Goal: Communication & Community: Answer question/provide support

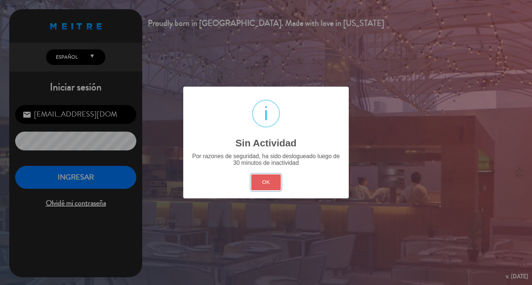
drag, startPoint x: 269, startPoint y: 199, endPoint x: 264, endPoint y: 198, distance: 6.1
click at [267, 190] on button "OK" at bounding box center [266, 183] width 30 height 16
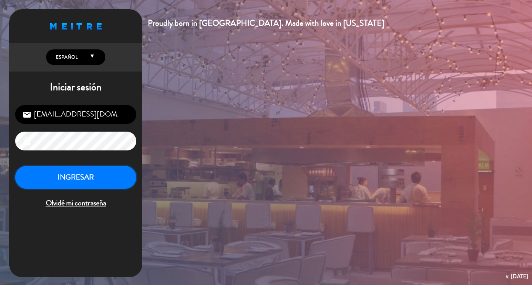
drag, startPoint x: 69, startPoint y: 182, endPoint x: 94, endPoint y: 193, distance: 27.3
click at [71, 181] on button "INGRESAR" at bounding box center [75, 177] width 121 height 23
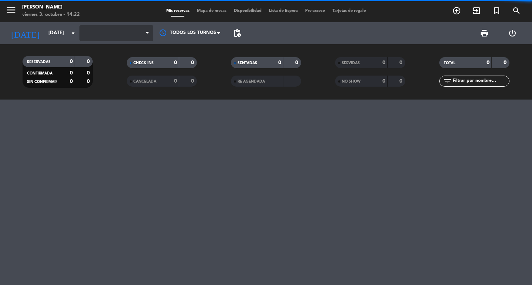
click at [107, 33] on span at bounding box center [116, 33] width 74 height 16
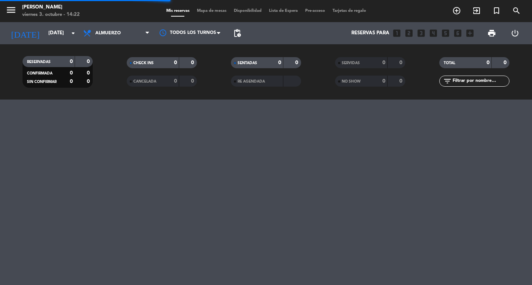
click at [237, 162] on div "menu [PERSON_NAME][DATE] 3. octubre - 14:22 Mis reservas Mapa de mesas Disponib…" at bounding box center [266, 142] width 532 height 285
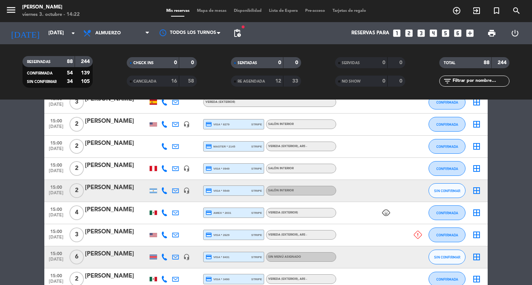
scroll to position [1947, 0]
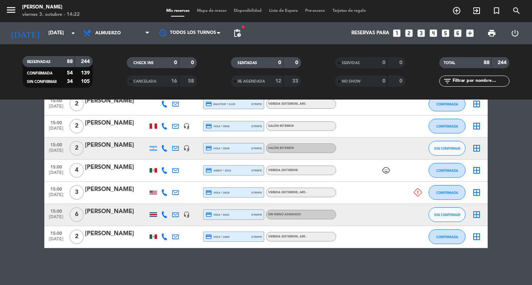
click at [96, 238] on div "[PERSON_NAME]" at bounding box center [116, 234] width 63 height 10
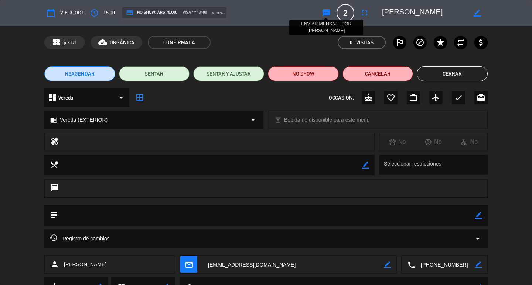
click at [327, 13] on icon "sms" at bounding box center [326, 12] width 9 height 9
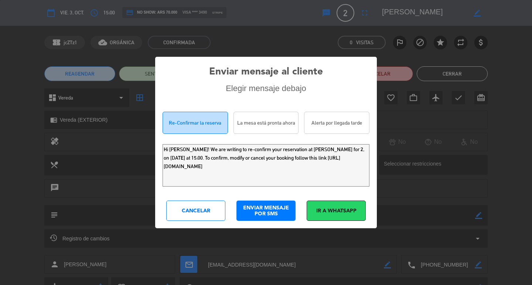
click at [260, 124] on div "La mesa está pronta ahora" at bounding box center [265, 123] width 65 height 22
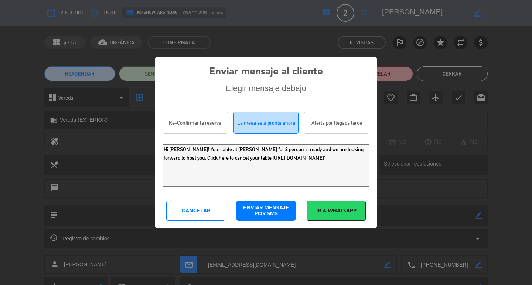
scroll to position [2, 0]
drag, startPoint x: 241, startPoint y: 164, endPoint x: 273, endPoint y: 188, distance: 39.5
click at [273, 187] on textarea "Hi [PERSON_NAME]! Your table at [PERSON_NAME] for 2 person is ready and we are …" at bounding box center [265, 165] width 207 height 42
type textarea "Hi [PERSON_NAME]! Your table at [PERSON_NAME] for 2 person is ready and we are …"
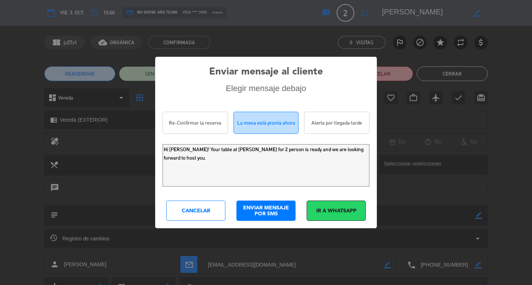
click at [271, 219] on div "ENVIAR MENSAJE POR SMS" at bounding box center [265, 211] width 59 height 20
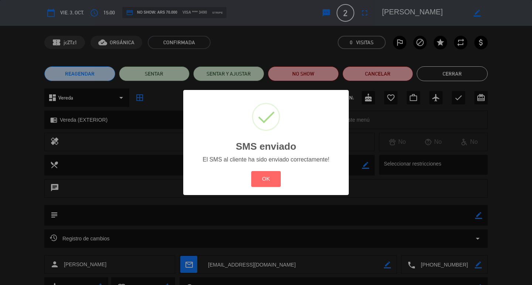
click at [437, 66] on div "? ! i SMS enviado × El SMS al cliente ha sido enviado correctamente! OK Cancel" at bounding box center [266, 142] width 532 height 285
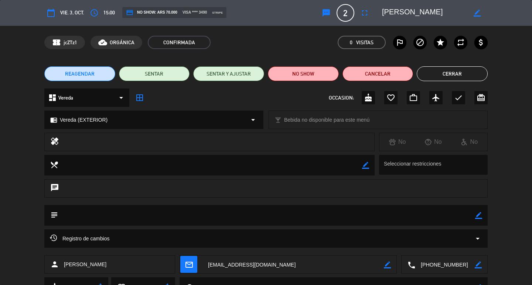
click at [435, 76] on button "Cerrar" at bounding box center [451, 73] width 71 height 15
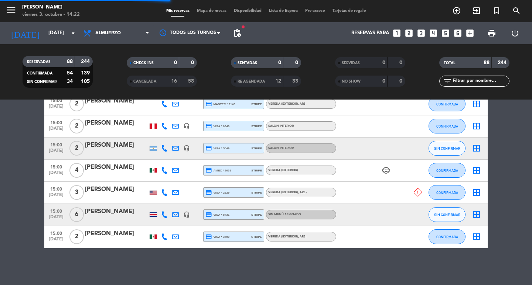
click at [111, 224] on div "15:00 [DATE] 6 [PERSON_NAME] headset_mic credit_card visa * 8431 stripe Sin men…" at bounding box center [265, 215] width 443 height 22
click at [110, 218] on div at bounding box center [116, 220] width 63 height 6
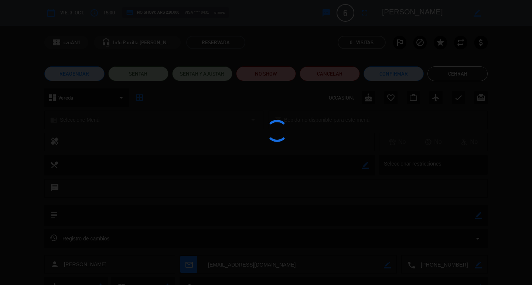
click at [452, 73] on div at bounding box center [266, 142] width 532 height 285
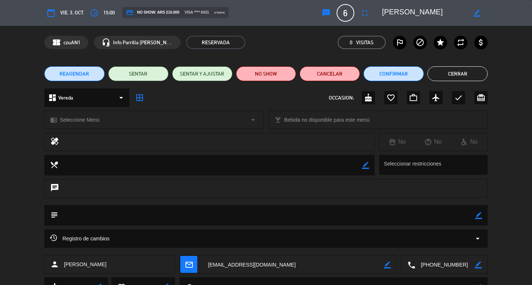
click at [452, 73] on button "Cerrar" at bounding box center [457, 73] width 60 height 15
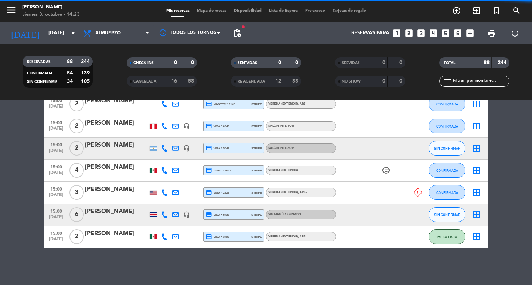
drag, startPoint x: 107, startPoint y: 184, endPoint x: 127, endPoint y: 171, distance: 24.8
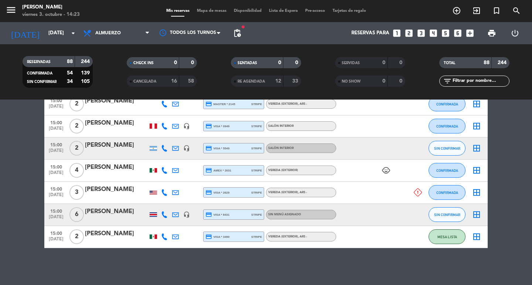
click at [127, 168] on div "[PERSON_NAME]" at bounding box center [116, 168] width 63 height 10
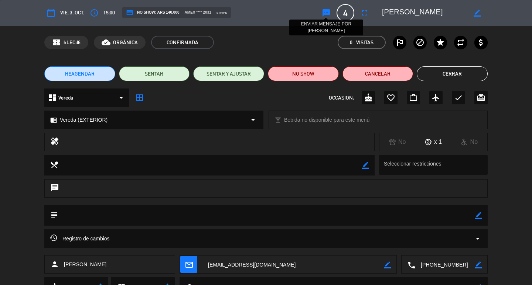
click at [325, 15] on icon "sms" at bounding box center [326, 12] width 9 height 9
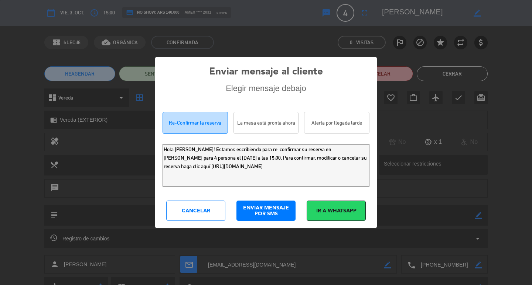
click at [254, 130] on div "La mesa está pronta ahora" at bounding box center [265, 123] width 65 height 22
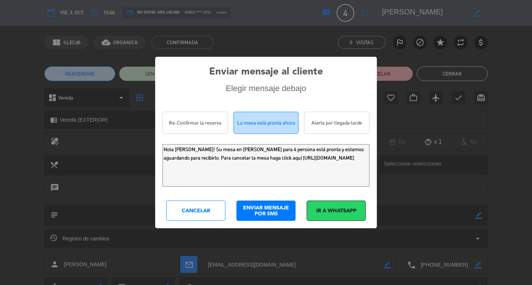
drag, startPoint x: 268, startPoint y: 165, endPoint x: 276, endPoint y: 181, distance: 18.0
click at [276, 181] on textarea "Hola [PERSON_NAME]! Su mesa en [PERSON_NAME] para 4 persona está pronta y estam…" at bounding box center [265, 165] width 207 height 42
type textarea "Hola [PERSON_NAME]! Su mesa en [PERSON_NAME] para 4 persona está pronta y estam…"
click at [269, 219] on div "ENVIAR MENSAJE POR SMS" at bounding box center [265, 211] width 59 height 20
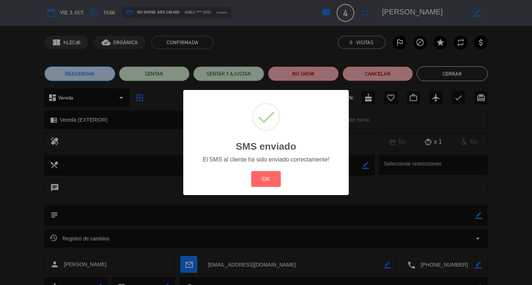
drag, startPoint x: 266, startPoint y: 193, endPoint x: 381, endPoint y: 98, distance: 149.1
click at [267, 187] on button "OK" at bounding box center [266, 179] width 30 height 16
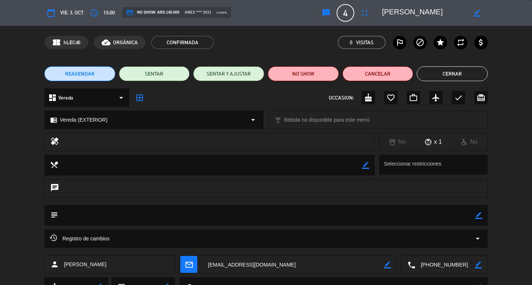
click at [431, 71] on button "Cerrar" at bounding box center [451, 73] width 71 height 15
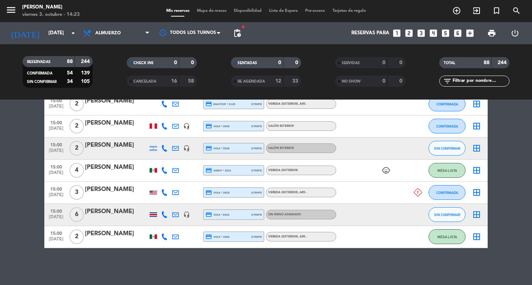
click at [104, 155] on div at bounding box center [116, 153] width 63 height 6
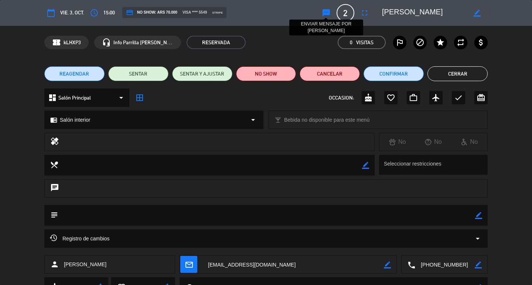
click at [326, 9] on icon "sms" at bounding box center [326, 12] width 9 height 9
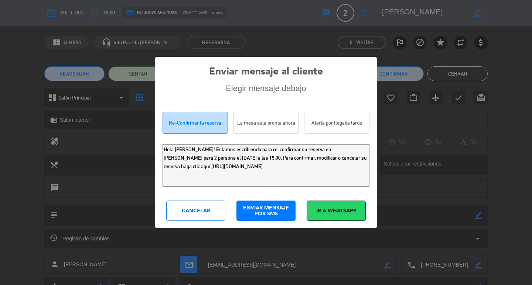
click at [258, 131] on div "La mesa está pronta ahora" at bounding box center [265, 123] width 65 height 22
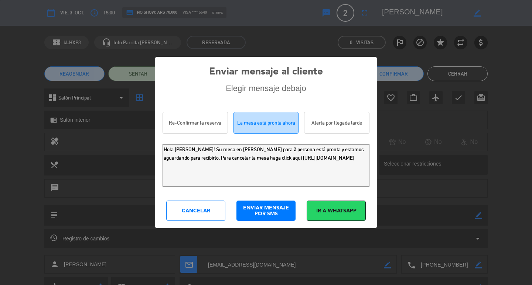
scroll to position [2, 0]
drag, startPoint x: 266, startPoint y: 167, endPoint x: 277, endPoint y: 186, distance: 21.8
click at [277, 186] on textarea "Hola [PERSON_NAME]! Su mesa en [PERSON_NAME] para 2 persona está pronta y estam…" at bounding box center [265, 165] width 207 height 42
type textarea "Hola [PERSON_NAME]! Su mesa en [PERSON_NAME] para 2 persona está pronta y estam…"
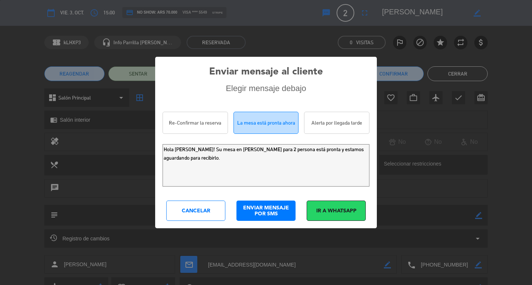
click at [272, 210] on div "ENVIAR MENSAJE POR SMS" at bounding box center [265, 211] width 59 height 20
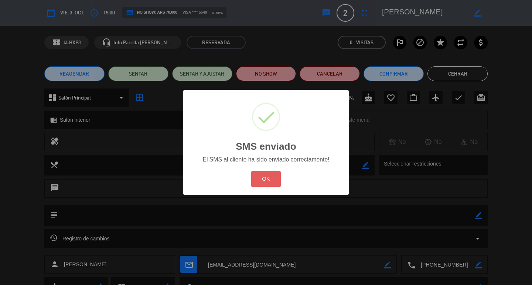
click at [274, 182] on button "OK" at bounding box center [266, 179] width 30 height 16
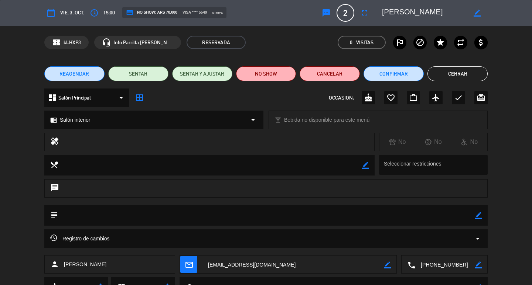
click at [448, 66] on button "Cerrar" at bounding box center [457, 73] width 60 height 15
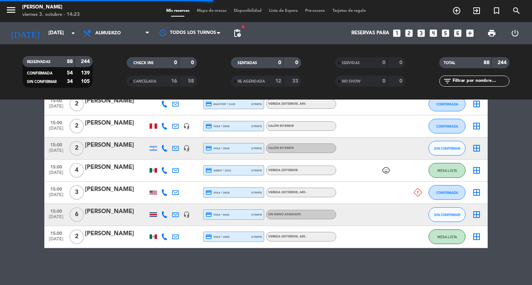
click at [111, 122] on div "[PERSON_NAME]" at bounding box center [116, 123] width 63 height 10
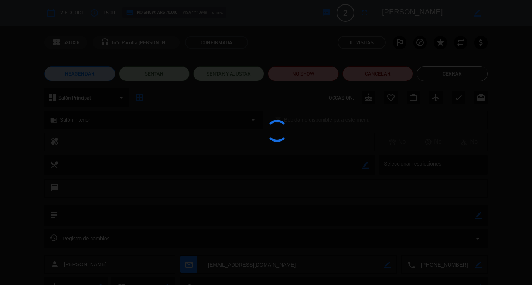
click at [327, 13] on div at bounding box center [266, 142] width 532 height 285
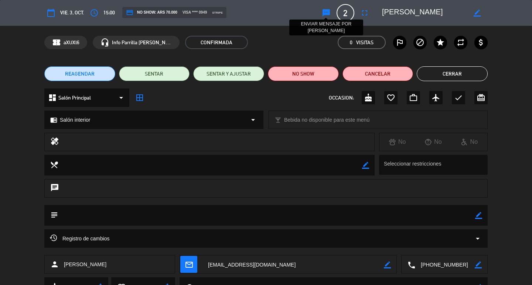
click at [327, 13] on icon "sms" at bounding box center [326, 12] width 9 height 9
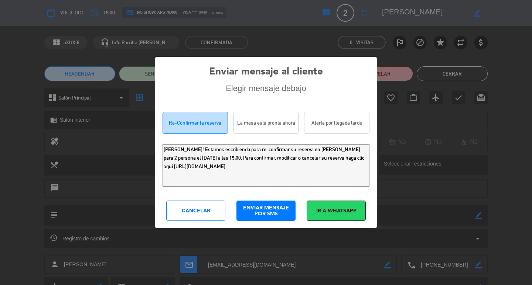
click at [245, 130] on div "La mesa está pronta ahora" at bounding box center [265, 123] width 65 height 22
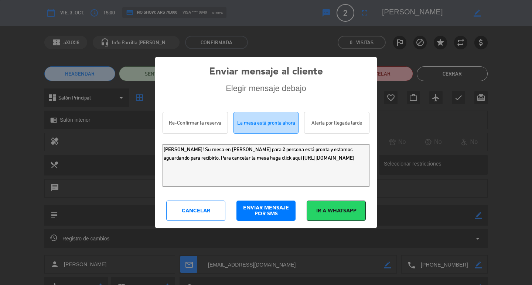
scroll to position [2, 0]
drag, startPoint x: 289, startPoint y: 161, endPoint x: 297, endPoint y: 183, distance: 23.9
click at [297, 183] on textarea "[PERSON_NAME]! Su mesa en [PERSON_NAME] para 2 persona está pronta y estamos ag…" at bounding box center [265, 165] width 207 height 42
type textarea "[PERSON_NAME]! Su mesa en [PERSON_NAME] para 2 persona está pronta y estamos ag…"
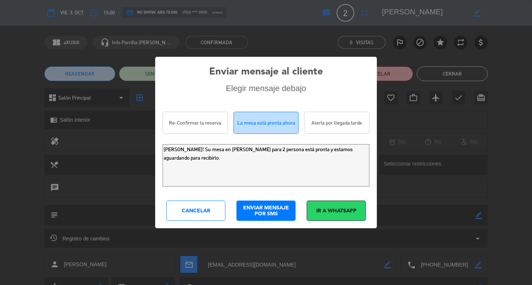
click at [275, 207] on div "ENVIAR MENSAJE POR SMS" at bounding box center [265, 211] width 59 height 20
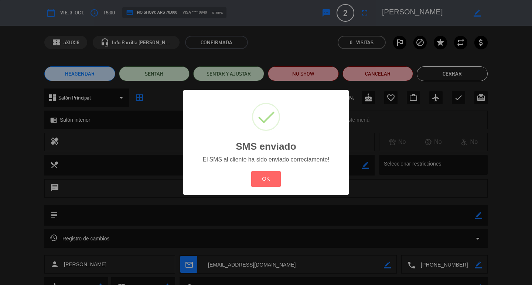
click at [461, 74] on div "? ! i SMS enviado × El SMS al cliente ha sido enviado correctamente! OK Cancel" at bounding box center [266, 142] width 532 height 285
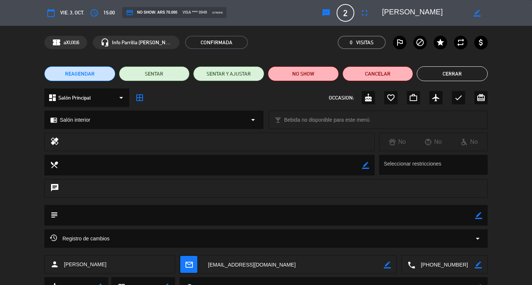
click at [461, 74] on button "Cerrar" at bounding box center [451, 73] width 71 height 15
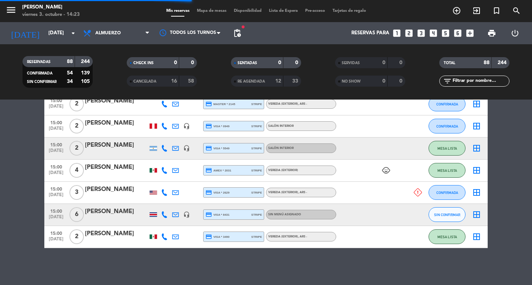
scroll to position [1910, 0]
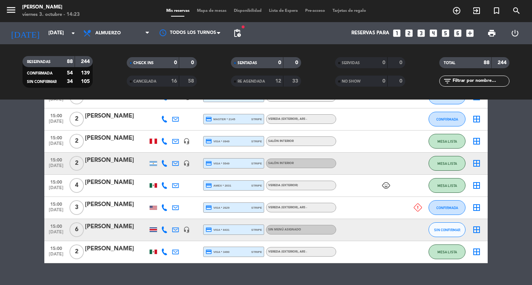
click at [113, 127] on div at bounding box center [116, 124] width 63 height 6
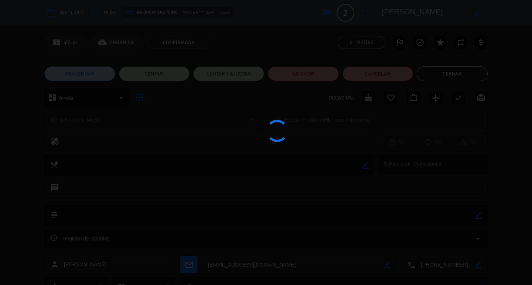
click at [324, 12] on div at bounding box center [266, 142] width 532 height 285
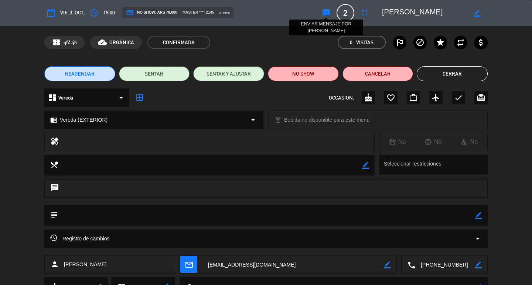
click at [324, 12] on icon "sms" at bounding box center [326, 12] width 9 height 9
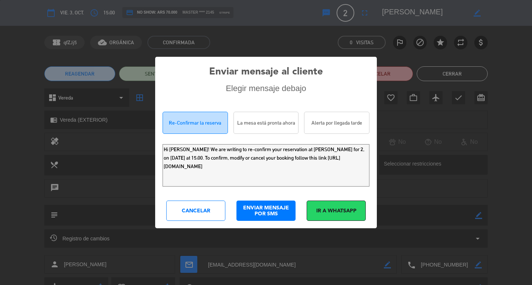
drag, startPoint x: 256, startPoint y: 121, endPoint x: 258, endPoint y: 155, distance: 33.7
click at [256, 121] on div "La mesa está pronta ahora" at bounding box center [265, 123] width 65 height 22
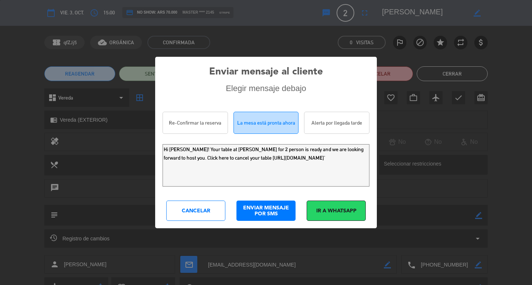
scroll to position [2, 0]
drag, startPoint x: 240, startPoint y: 165, endPoint x: 268, endPoint y: 183, distance: 33.3
click at [268, 183] on textarea "Hi [PERSON_NAME]! Your table at [PERSON_NAME] for 2 person is ready and we are …" at bounding box center [265, 165] width 207 height 42
type textarea "Hi [PERSON_NAME]! Your table at [PERSON_NAME] for 2 person is ready and we are …"
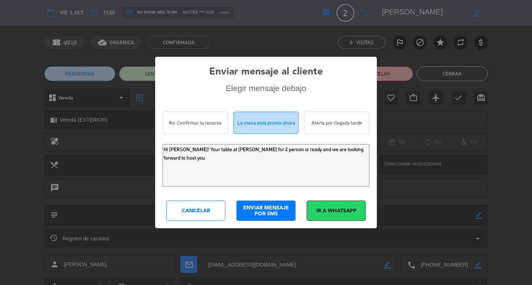
click at [268, 207] on div "ENVIAR MENSAJE POR SMS" at bounding box center [265, 211] width 59 height 20
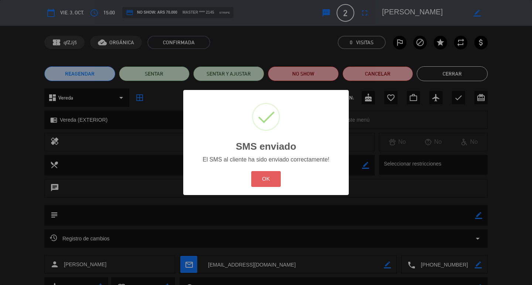
click at [256, 187] on button "OK" at bounding box center [266, 179] width 30 height 16
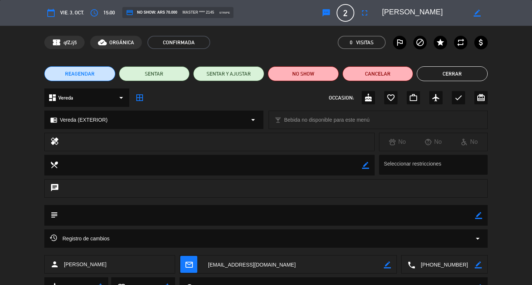
click at [426, 73] on button "Cerrar" at bounding box center [451, 73] width 71 height 15
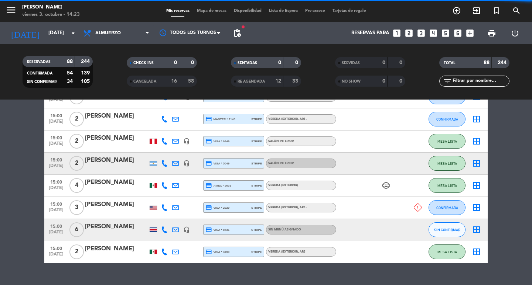
click at [125, 99] on div "[PERSON_NAME]" at bounding box center [116, 94] width 63 height 10
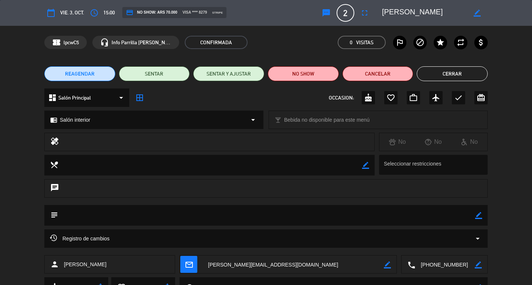
click at [323, 8] on button "sms" at bounding box center [325, 12] width 13 height 13
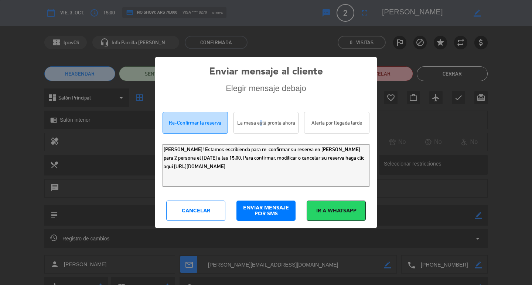
drag, startPoint x: 258, startPoint y: 126, endPoint x: 247, endPoint y: 158, distance: 33.6
click at [258, 126] on div "La mesa está pronta ahora" at bounding box center [265, 123] width 65 height 22
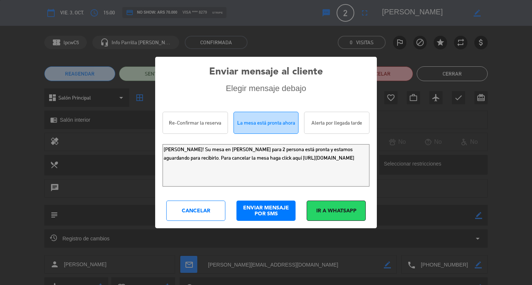
scroll to position [2, 0]
drag, startPoint x: 264, startPoint y: 161, endPoint x: 276, endPoint y: 183, distance: 24.8
click at [276, 183] on textarea "[PERSON_NAME]! Su mesa en [PERSON_NAME] para 2 persona está pronta y estamos ag…" at bounding box center [265, 165] width 207 height 42
type textarea "[PERSON_NAME]! Su mesa en [PERSON_NAME] para 2 persona está pronta y estamos ag…"
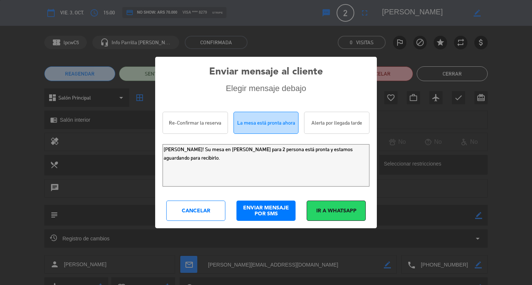
click at [278, 208] on div "ENVIAR MENSAJE POR SMS" at bounding box center [265, 211] width 59 height 20
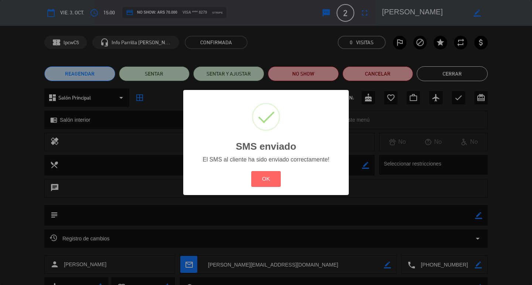
click at [470, 70] on div "? ! i SMS enviado × El SMS al cliente ha sido enviado correctamente! OK Cancel" at bounding box center [266, 142] width 532 height 285
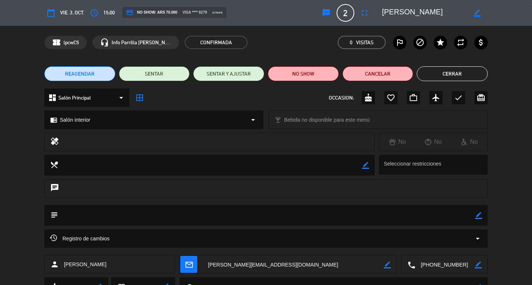
click at [470, 70] on button "Cerrar" at bounding box center [451, 73] width 71 height 15
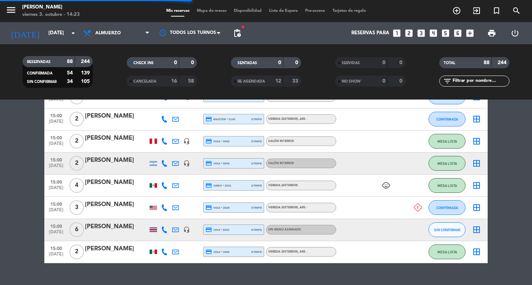
scroll to position [1873, 0]
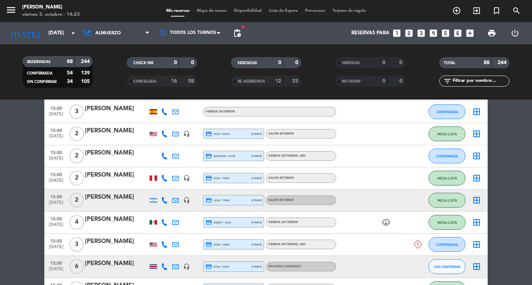
click at [120, 114] on div "[PERSON_NAME]" at bounding box center [116, 109] width 63 height 10
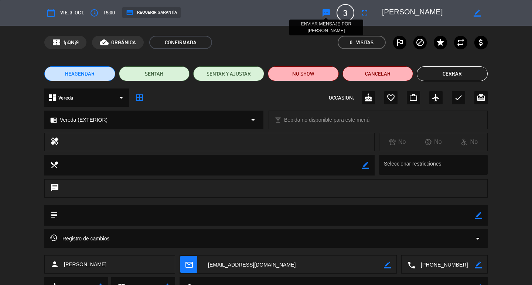
click at [326, 15] on icon "sms" at bounding box center [326, 12] width 9 height 9
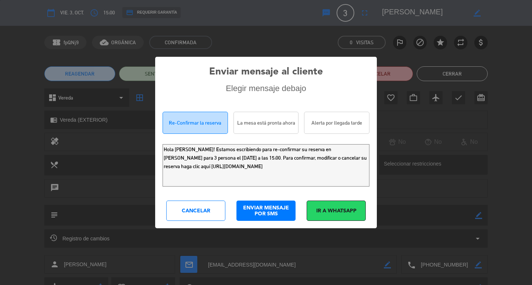
click at [261, 129] on div "La mesa está pronta ahora" at bounding box center [265, 123] width 65 height 22
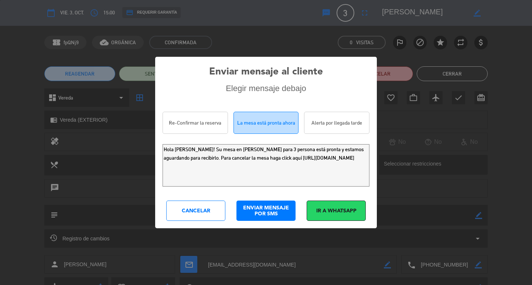
scroll to position [2, 0]
drag, startPoint x: 324, startPoint y: 163, endPoint x: 317, endPoint y: 197, distance: 35.0
click at [327, 187] on textarea "Hola [PERSON_NAME]! Su mesa en [PERSON_NAME] para 3 persona está pronta y estam…" at bounding box center [265, 165] width 207 height 42
type textarea "Hola [PERSON_NAME]! Su mesa en [PERSON_NAME] para 3 persona está pronta y estam…"
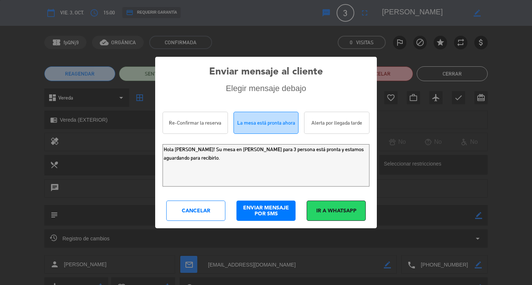
drag, startPoint x: 283, startPoint y: 212, endPoint x: 282, endPoint y: 205, distance: 6.4
click at [282, 212] on div "ENVIAR MENSAJE POR SMS" at bounding box center [265, 211] width 59 height 20
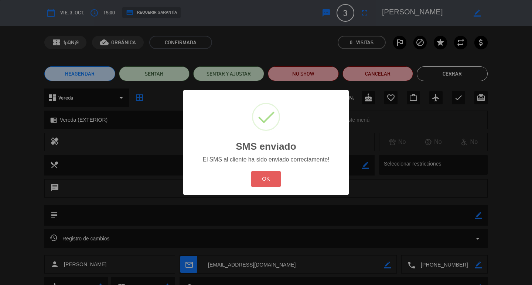
click at [278, 182] on button "OK" at bounding box center [266, 179] width 30 height 16
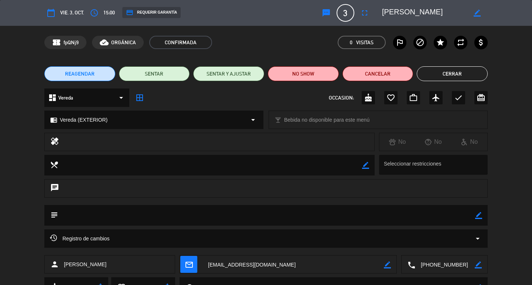
click at [439, 72] on button "Cerrar" at bounding box center [451, 73] width 71 height 15
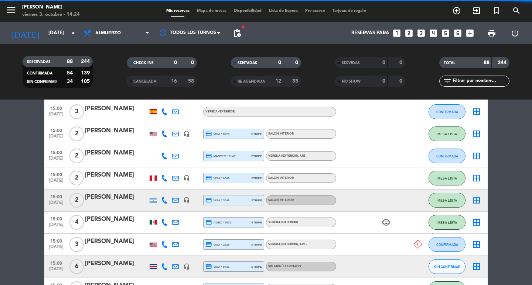
scroll to position [1836, 0]
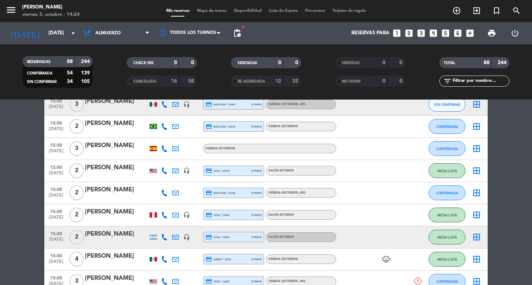
click at [140, 128] on div "[PERSON_NAME]" at bounding box center [116, 124] width 63 height 10
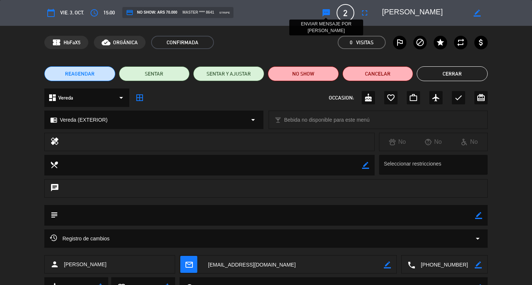
click at [327, 14] on icon "sms" at bounding box center [326, 12] width 9 height 9
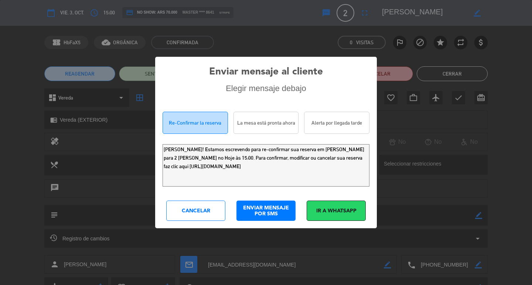
click at [255, 134] on div "La mesa está pronta ahora" at bounding box center [265, 123] width 65 height 22
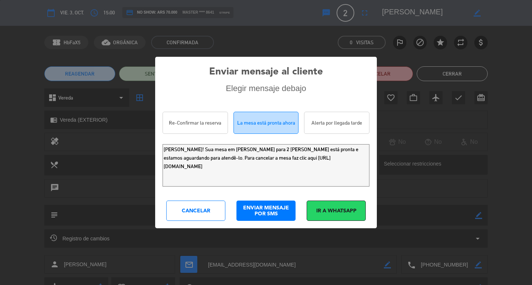
scroll to position [2, 0]
drag, startPoint x: 291, startPoint y: 164, endPoint x: 299, endPoint y: 189, distance: 27.0
click at [299, 189] on div "Re-Confirmar la reserva La mesa está pronta ahora Alerta por llegada tarde [PER…" at bounding box center [265, 151] width 207 height 78
type textarea "[PERSON_NAME]! Sua mesa em [PERSON_NAME] para 2 [PERSON_NAME] está pronta e est…"
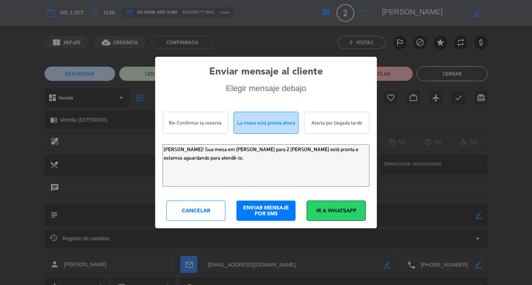
click at [286, 221] on div "ENVIAR MENSAJE POR SMS" at bounding box center [265, 211] width 59 height 20
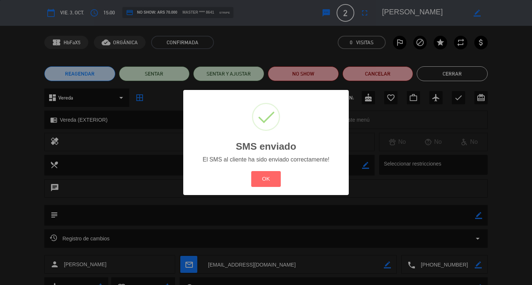
click at [320, 103] on div "? ! i SMS enviado ×" at bounding box center [266, 127] width 152 height 60
drag, startPoint x: 277, startPoint y: 177, endPoint x: 274, endPoint y: 192, distance: 15.8
click at [276, 178] on div "OK Cancel" at bounding box center [265, 178] width 33 height 19
drag, startPoint x: 274, startPoint y: 192, endPoint x: 493, endPoint y: 43, distance: 264.9
click at [274, 187] on button "OK" at bounding box center [266, 179] width 30 height 16
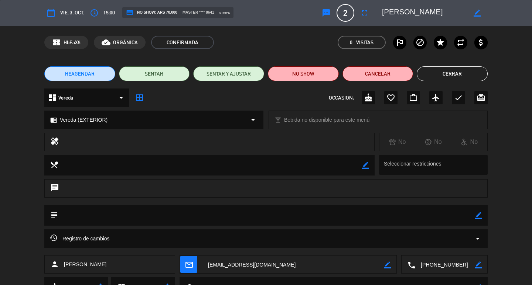
click at [454, 82] on div "REAGENDAR SENTAR SENTAR Y AJUSTAR NO SHOW Cancelar Cerrar" at bounding box center [266, 74] width 532 height 30
click at [456, 69] on button "Cerrar" at bounding box center [451, 73] width 71 height 15
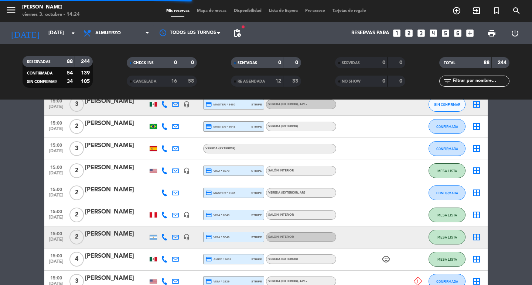
scroll to position [1799, 0]
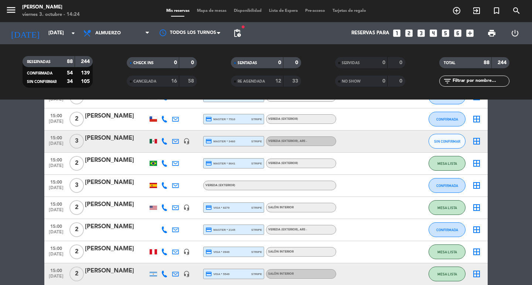
click at [111, 149] on div at bounding box center [116, 146] width 63 height 6
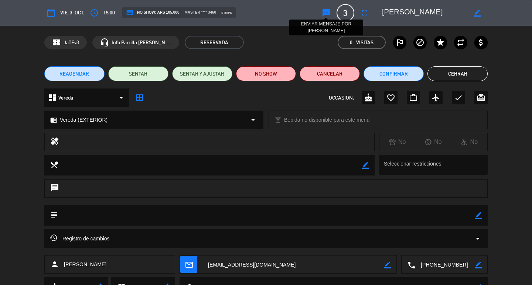
click at [324, 13] on icon "sms" at bounding box center [326, 12] width 9 height 9
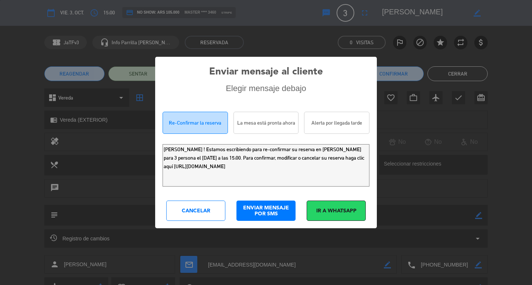
click at [283, 119] on div "La mesa está pronta ahora" at bounding box center [265, 123] width 65 height 22
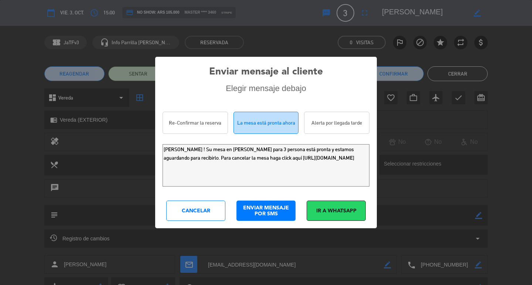
drag, startPoint x: 268, startPoint y: 162, endPoint x: 274, endPoint y: 175, distance: 15.0
click at [274, 175] on textarea "[PERSON_NAME] ! Su mesa en [PERSON_NAME] para 3 persona está pronta y estamos a…" at bounding box center [265, 165] width 207 height 42
drag, startPoint x: 272, startPoint y: 188, endPoint x: 267, endPoint y: 166, distance: 21.6
click at [267, 166] on textarea "[PERSON_NAME] ! Su mesa en [PERSON_NAME] para 3 persona está pronta y estamos a…" at bounding box center [265, 165] width 207 height 42
type textarea "[PERSON_NAME] ! Su mesa en [PERSON_NAME] para 3 persona está pronta y estamos a…"
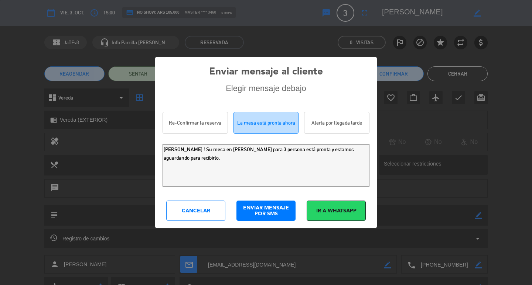
drag, startPoint x: 266, startPoint y: 200, endPoint x: 267, endPoint y: 213, distance: 12.9
click at [266, 201] on div "Enviar mensaje al cliente Elegir mensaje debajo Re-Confirmar la reserva La mesa…" at bounding box center [265, 143] width 221 height 172
click at [267, 213] on div "ENVIAR MENSAJE POR SMS" at bounding box center [265, 211] width 59 height 20
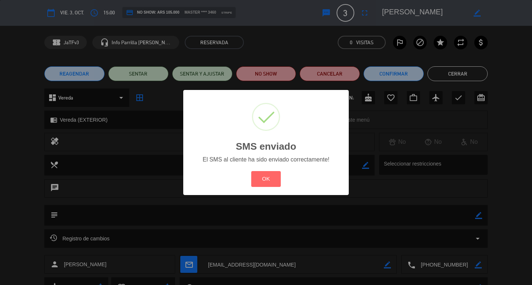
drag, startPoint x: 271, startPoint y: 192, endPoint x: 347, endPoint y: 157, distance: 83.9
click at [271, 187] on button "OK" at bounding box center [266, 179] width 30 height 16
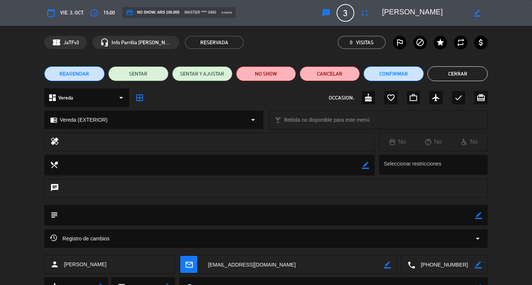
click at [471, 69] on button "Cerrar" at bounding box center [457, 73] width 60 height 15
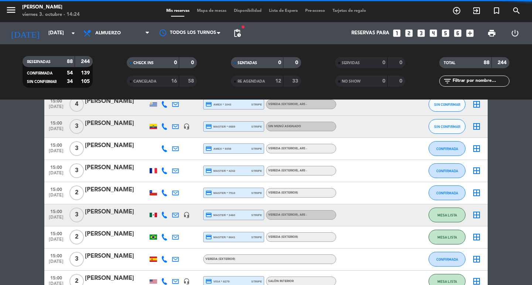
scroll to position [1689, 0]
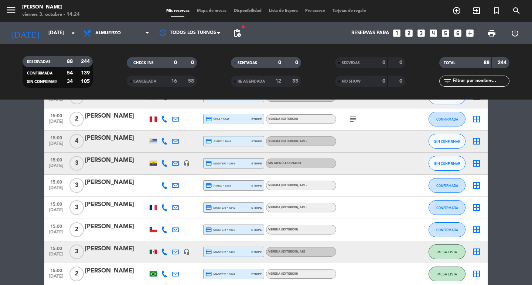
click at [356, 102] on icon "subject" at bounding box center [352, 97] width 9 height 9
click at [351, 124] on icon "subject" at bounding box center [352, 119] width 9 height 9
click at [349, 127] on div at bounding box center [346, 125] width 5 height 3
click at [449, 99] on span "SIN CONFIRMAR" at bounding box center [447, 97] width 26 height 4
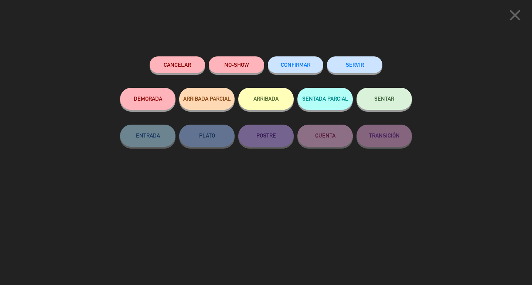
click at [305, 66] on span "CONFIRMAR" at bounding box center [296, 65] width 30 height 6
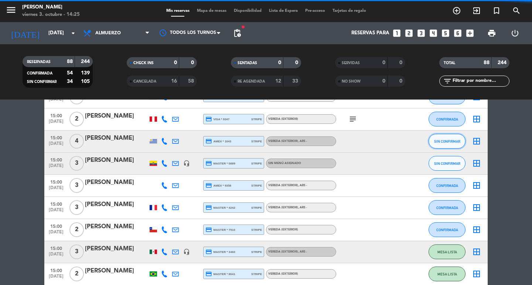
click at [439, 149] on button "SIN CONFIRMAR" at bounding box center [446, 141] width 37 height 15
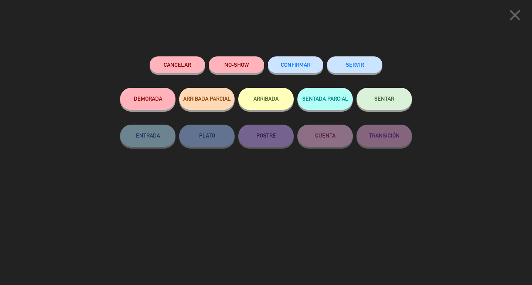
click at [322, 69] on button "CONFIRMAR" at bounding box center [295, 64] width 55 height 17
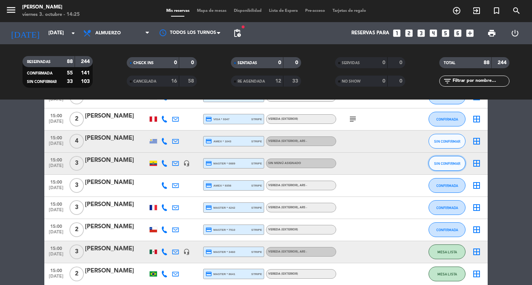
click at [445, 171] on button "SIN CONFIRMAR" at bounding box center [446, 163] width 37 height 15
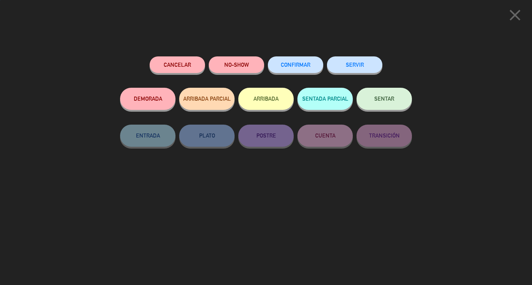
click at [307, 68] on span "CONFIRMAR" at bounding box center [296, 65] width 30 height 6
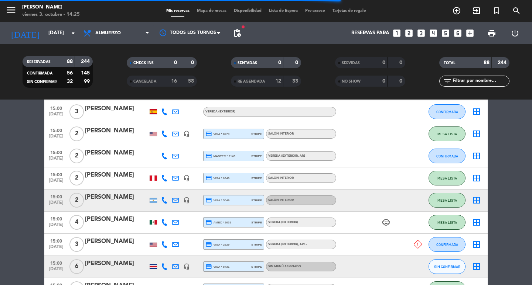
scroll to position [1947, 0]
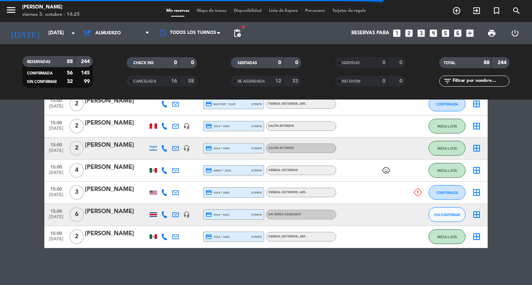
click at [415, 196] on icon at bounding box center [417, 193] width 8 height 8
click at [416, 196] on icon at bounding box center [417, 193] width 8 height 8
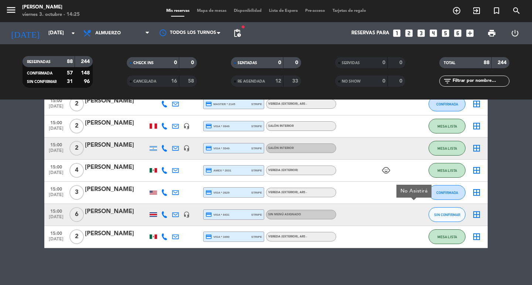
drag, startPoint x: 17, startPoint y: 212, endPoint x: 62, endPoint y: 206, distance: 45.5
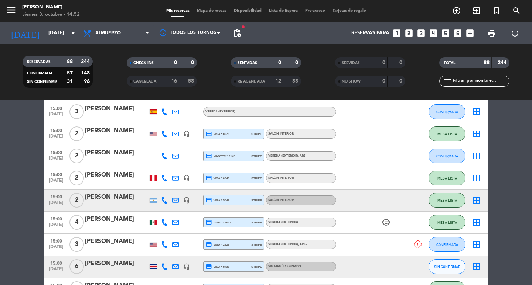
scroll to position [1725, 0]
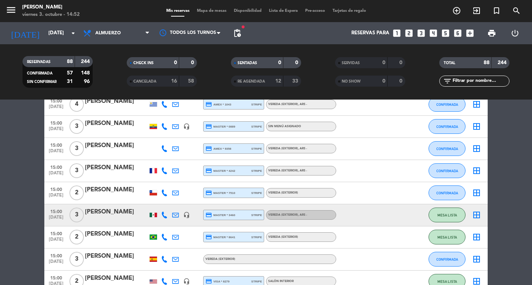
click at [107, 138] on div "15:00 [DATE] 3 [PERSON_NAME] headset_mic credit_card master * 0889 stripe Sin m…" at bounding box center [265, 127] width 443 height 22
click at [101, 134] on div at bounding box center [116, 131] width 63 height 6
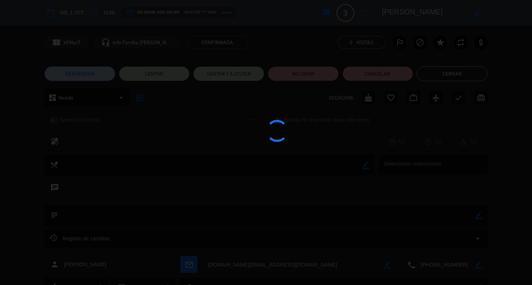
click at [321, 17] on edit-booking-info-modal "calendar_today vie. 3, oct. access_time 15:00 credit_card NO SHOW: ARS 105.000 …" at bounding box center [266, 142] width 532 height 285
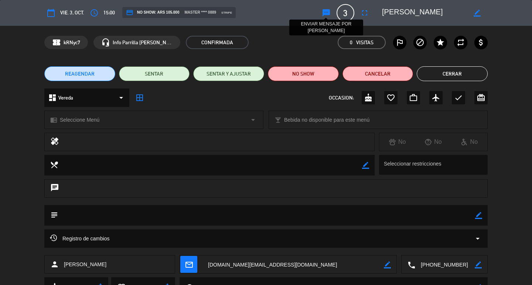
click at [323, 15] on icon "sms" at bounding box center [326, 12] width 9 height 9
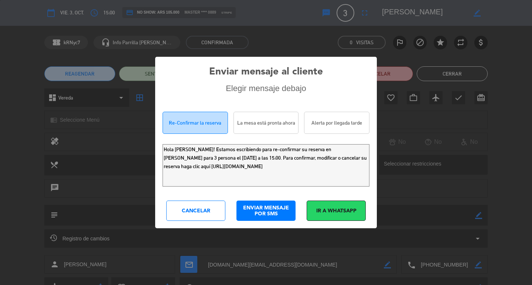
click at [266, 128] on div "La mesa está pronta ahora" at bounding box center [265, 123] width 65 height 22
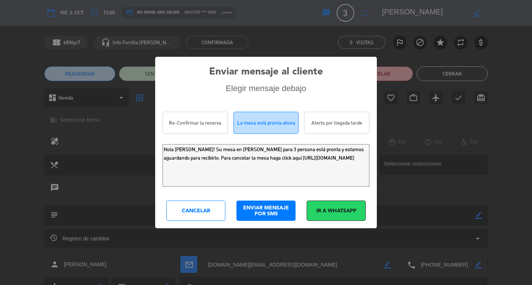
drag, startPoint x: 326, startPoint y: 164, endPoint x: 330, endPoint y: 182, distance: 18.5
click at [330, 182] on textarea "Hola [PERSON_NAME]! Su mesa en [PERSON_NAME] para 3 persona está pronta y estam…" at bounding box center [265, 165] width 207 height 42
type textarea "Hola [PERSON_NAME]! Su mesa en [PERSON_NAME] para 3 persona está pronta y estam…"
click at [264, 213] on div "ENVIAR MENSAJE POR SMS" at bounding box center [265, 211] width 59 height 20
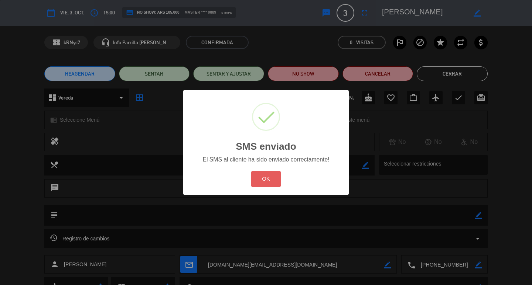
click at [260, 187] on button "OK" at bounding box center [266, 179] width 30 height 16
